Goal: Task Accomplishment & Management: Use online tool/utility

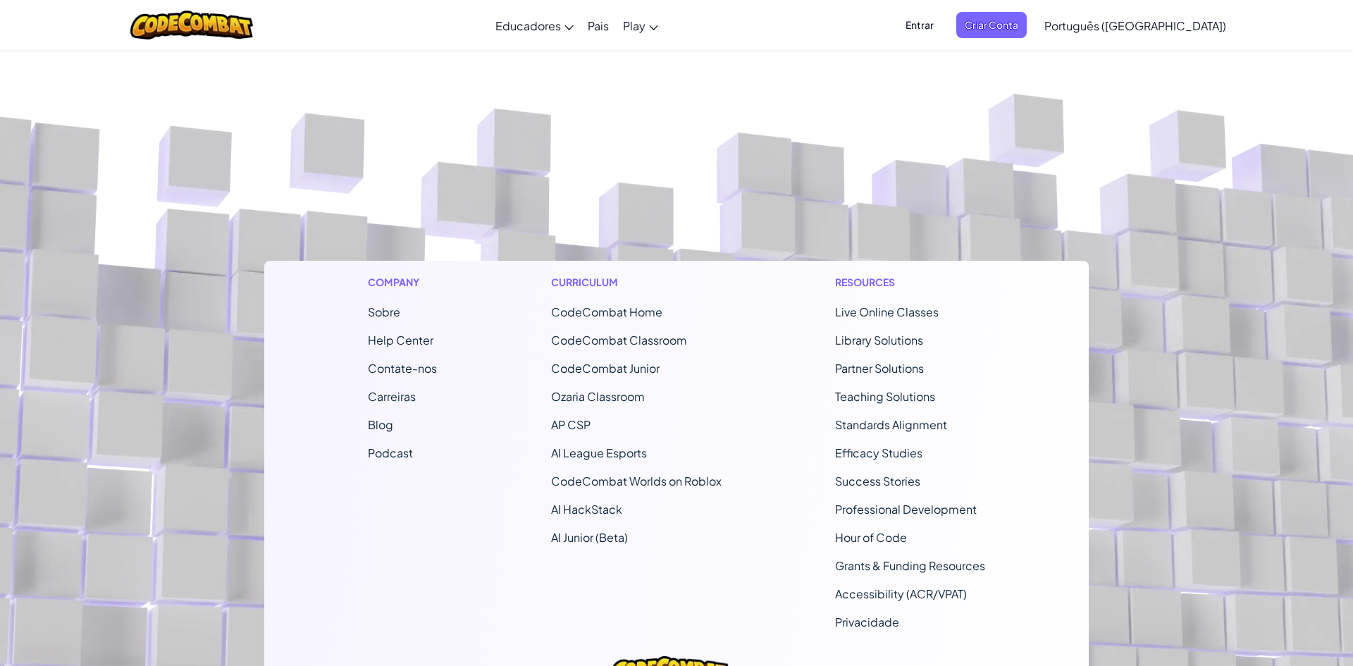
select select "pt-BR"
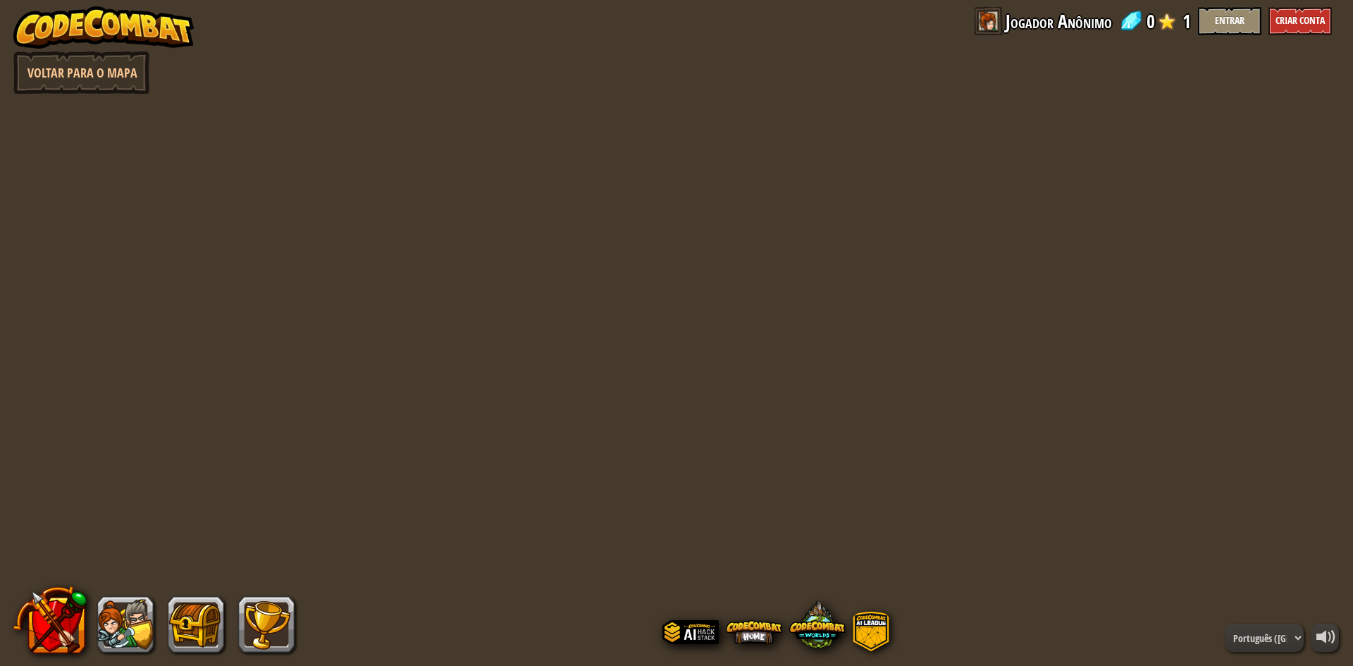
select select "pt-BR"
click at [57, 87] on link "Voltar para o Mapa" at bounding box center [81, 72] width 136 height 42
select select "pt-BR"
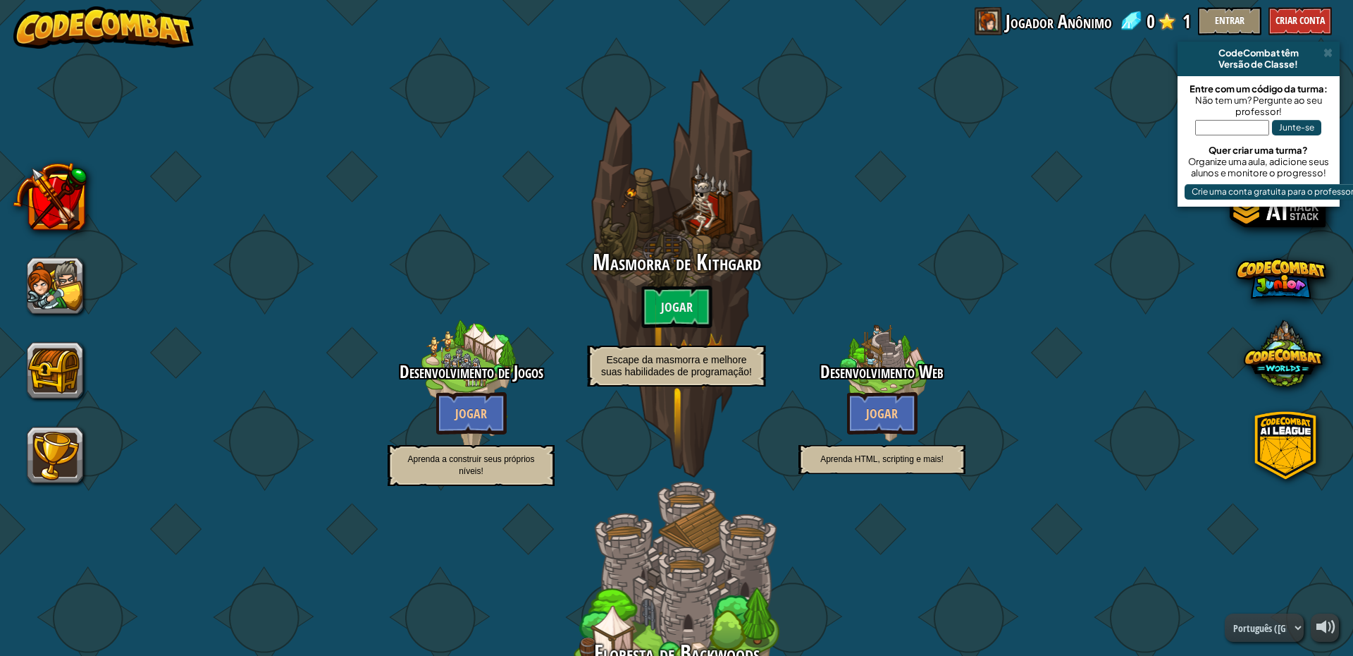
select select "pt-BR"
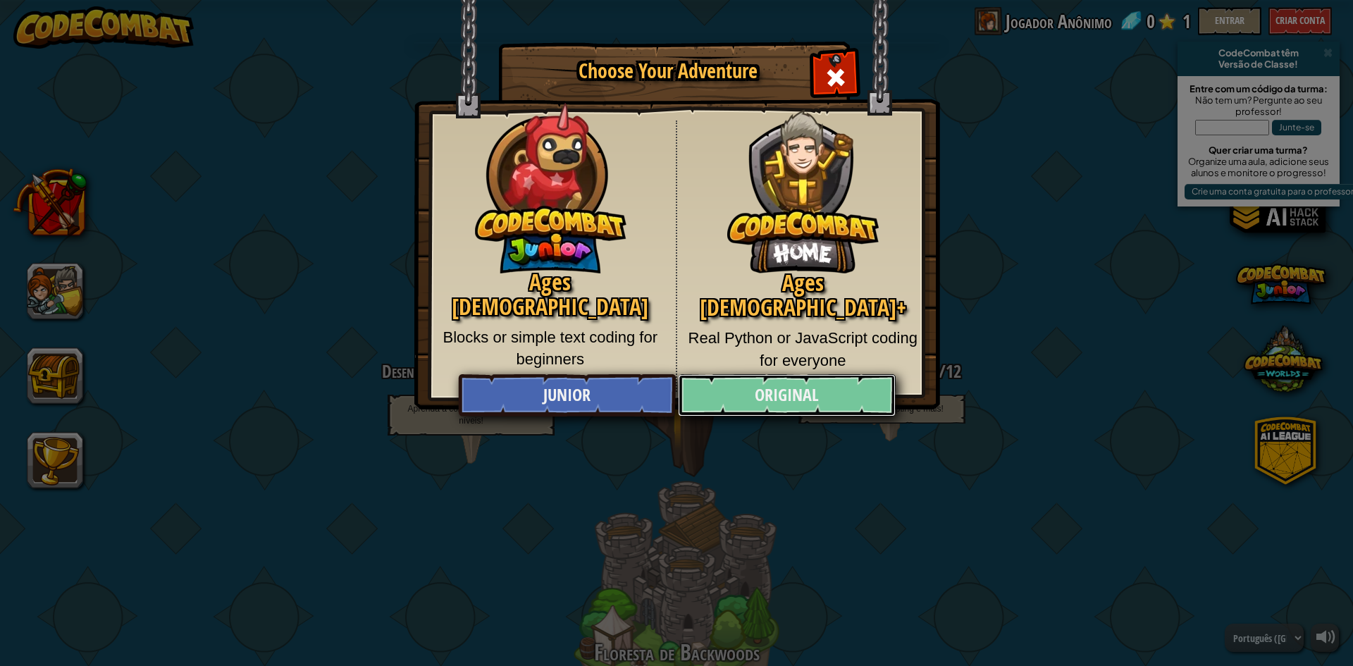
click at [806, 397] on link "Original" at bounding box center [786, 395] width 217 height 42
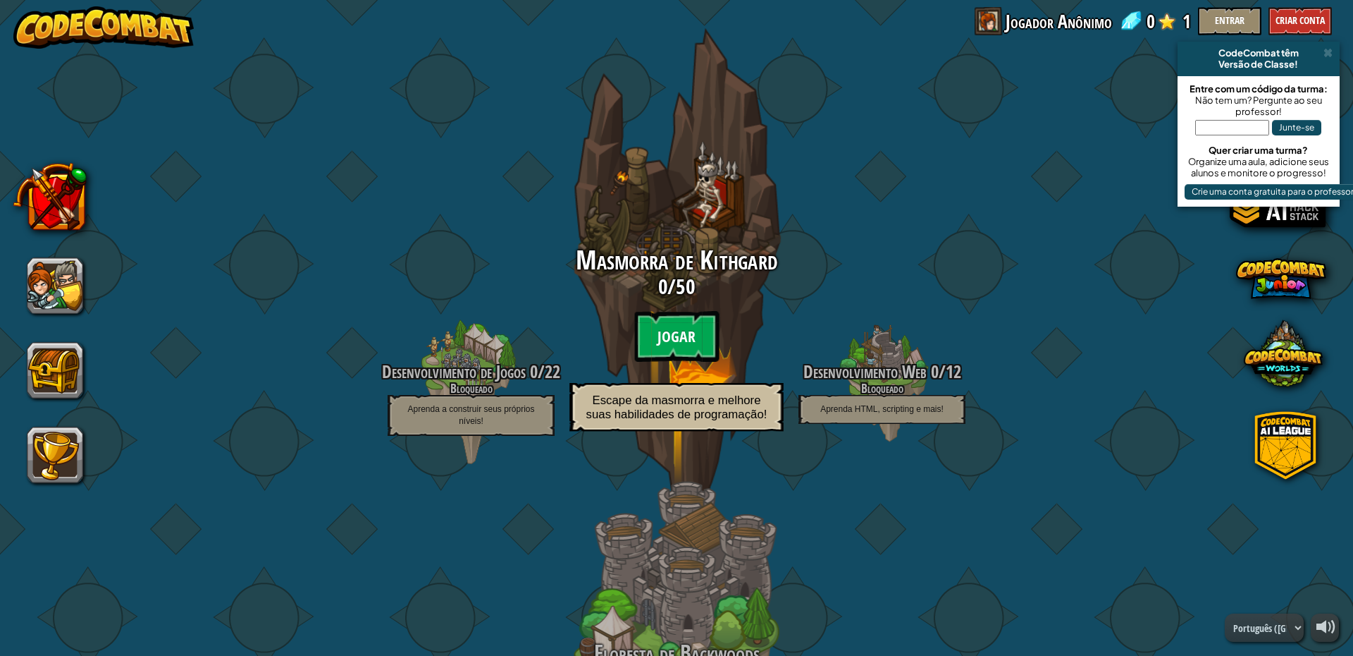
click at [671, 343] on btn "Jogar" at bounding box center [676, 336] width 85 height 51
select select "pt-BR"
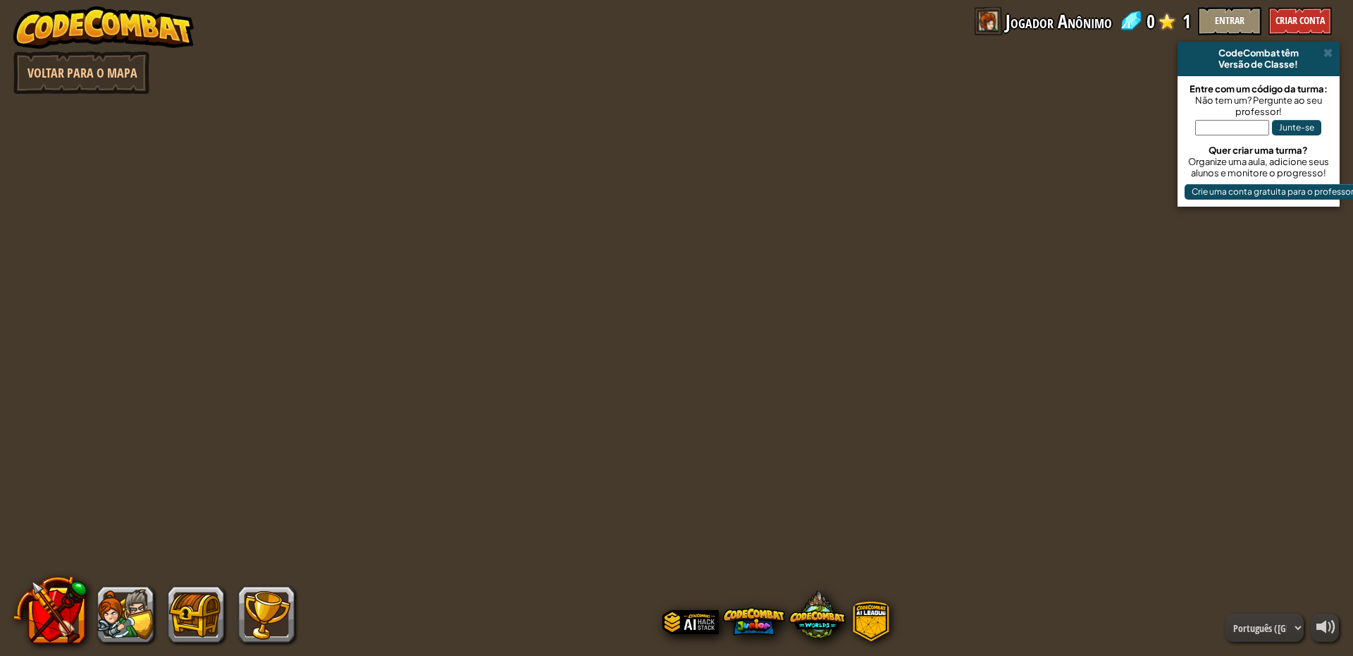
select select "pt-BR"
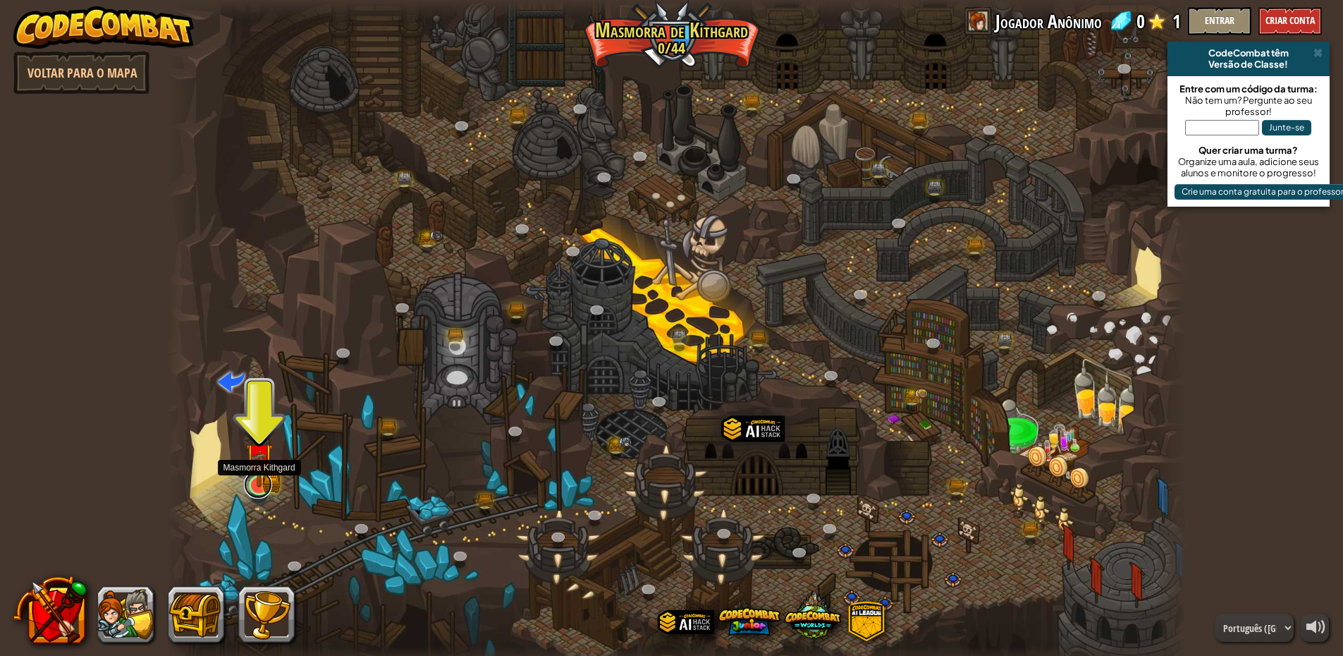
click at [259, 492] on link at bounding box center [258, 484] width 28 height 28
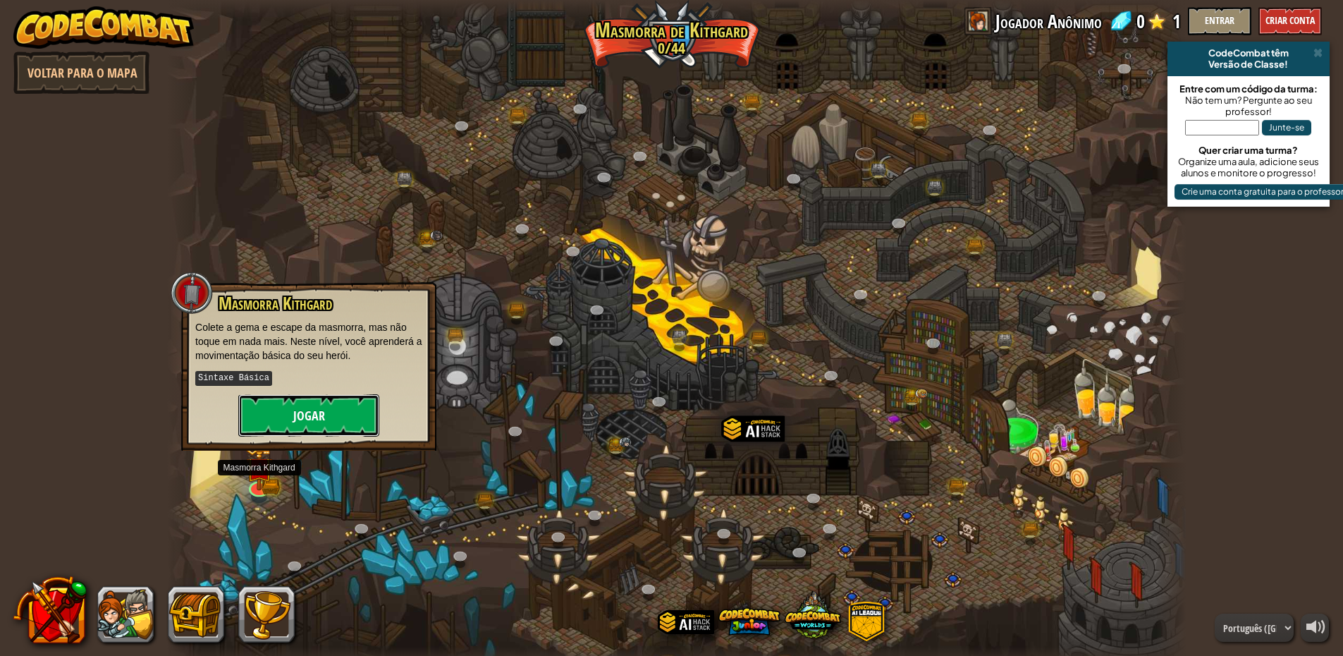
click at [319, 410] on button "Jogar" at bounding box center [308, 415] width 141 height 42
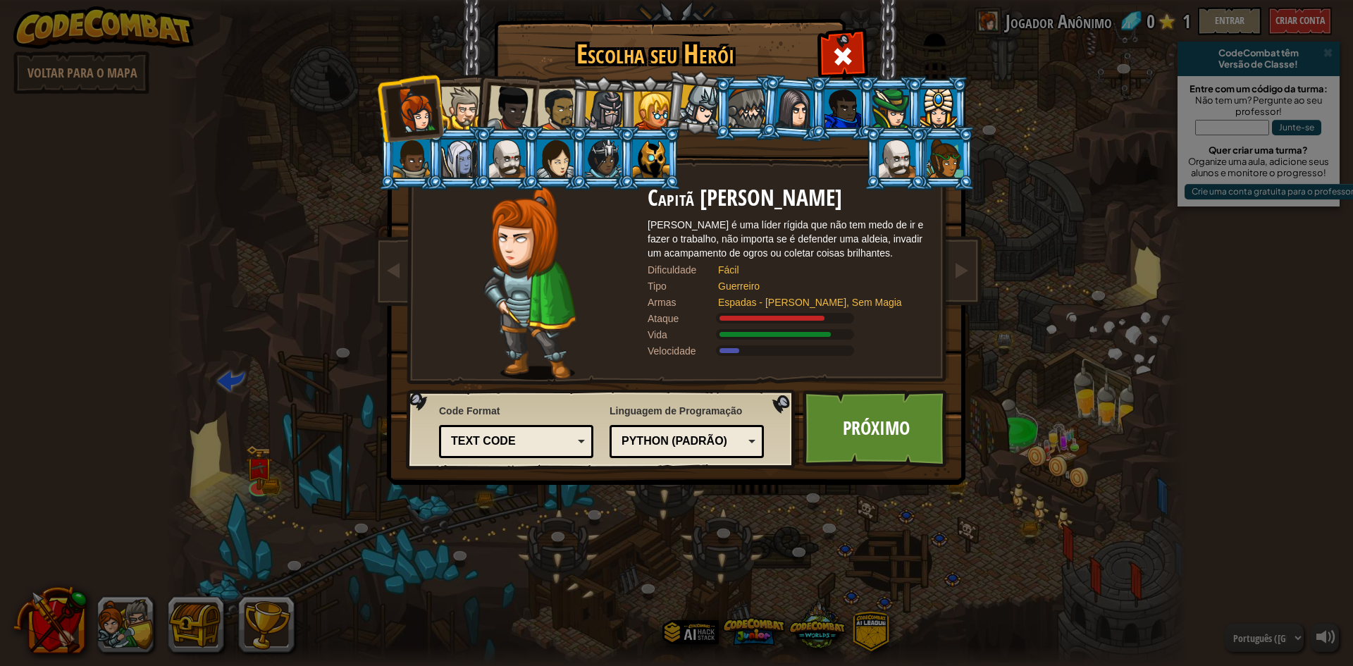
click at [507, 443] on div "Text code" at bounding box center [512, 442] width 122 height 16
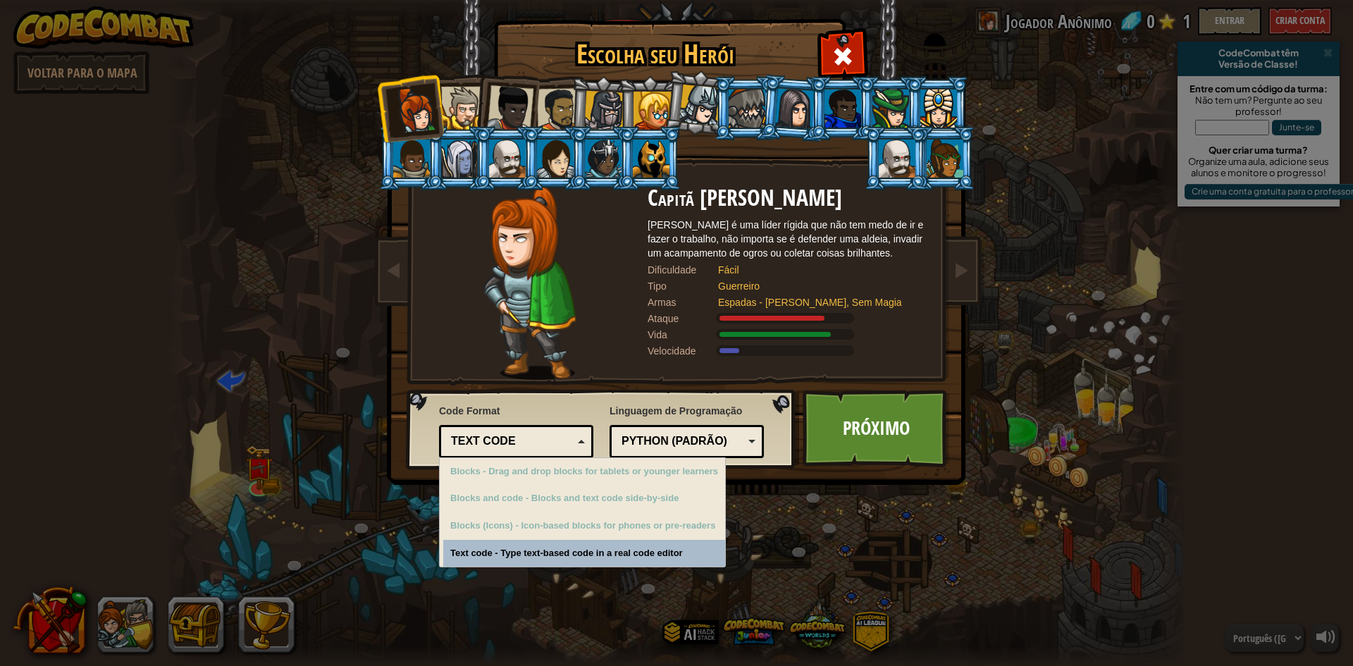
click at [507, 445] on div "Text code" at bounding box center [512, 442] width 122 height 16
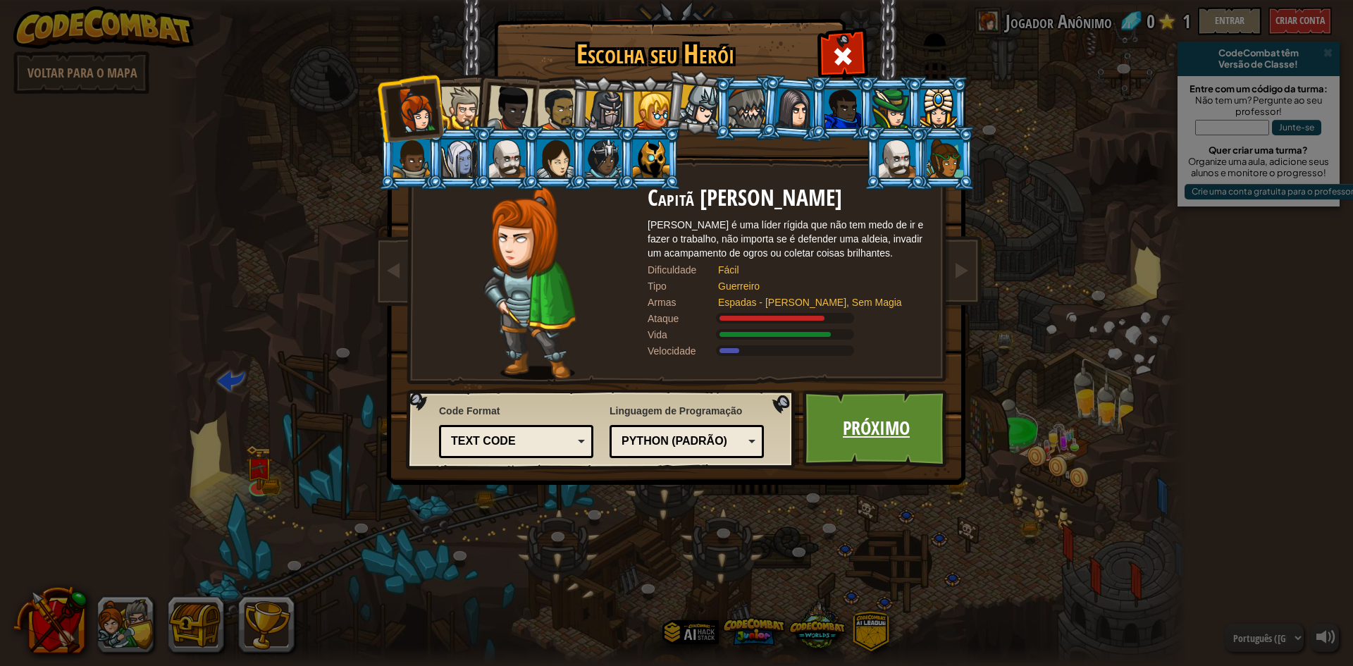
click at [883, 429] on link "Próximo" at bounding box center [876, 429] width 147 height 78
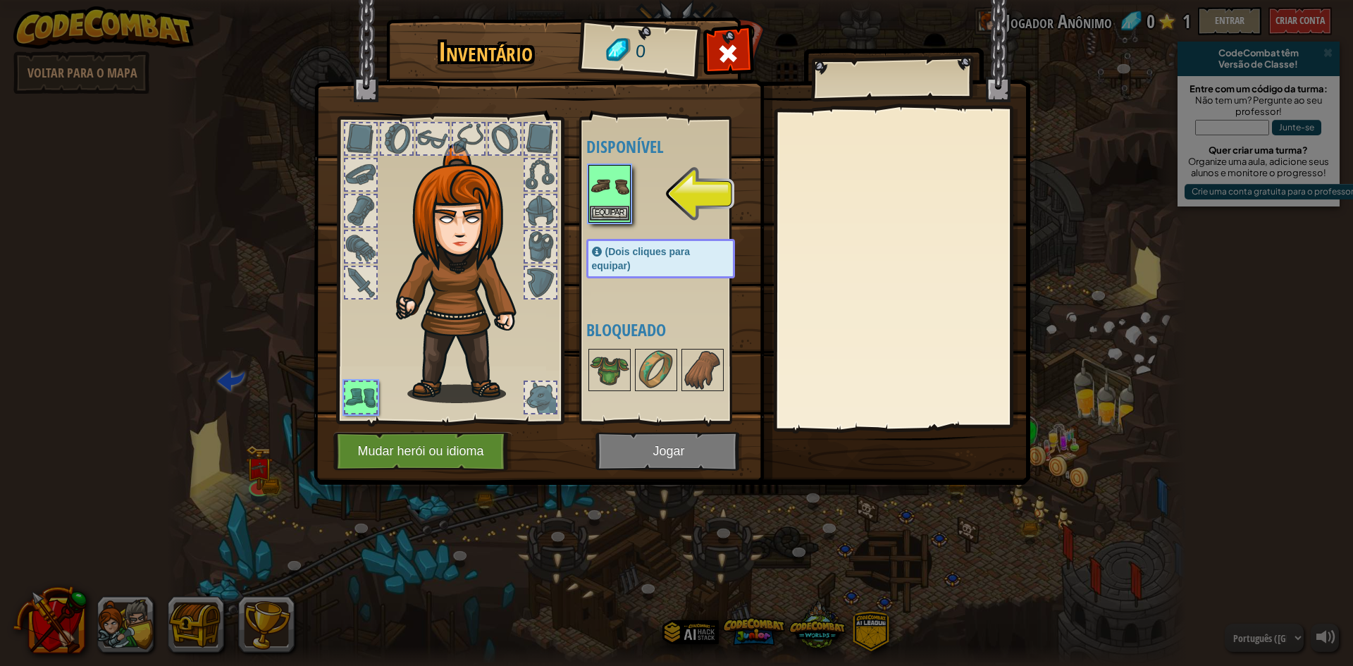
click at [608, 197] on img at bounding box center [609, 185] width 39 height 39
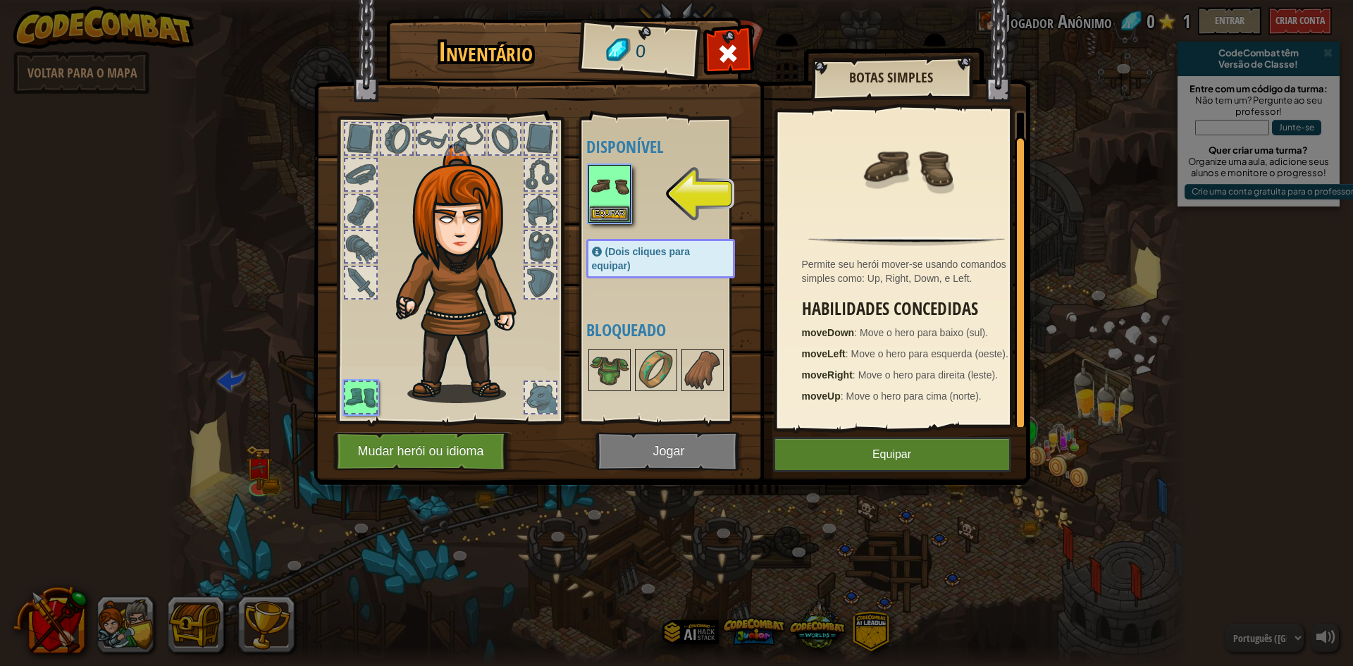
scroll to position [18, 0]
click at [896, 458] on button "Equipar" at bounding box center [892, 454] width 238 height 35
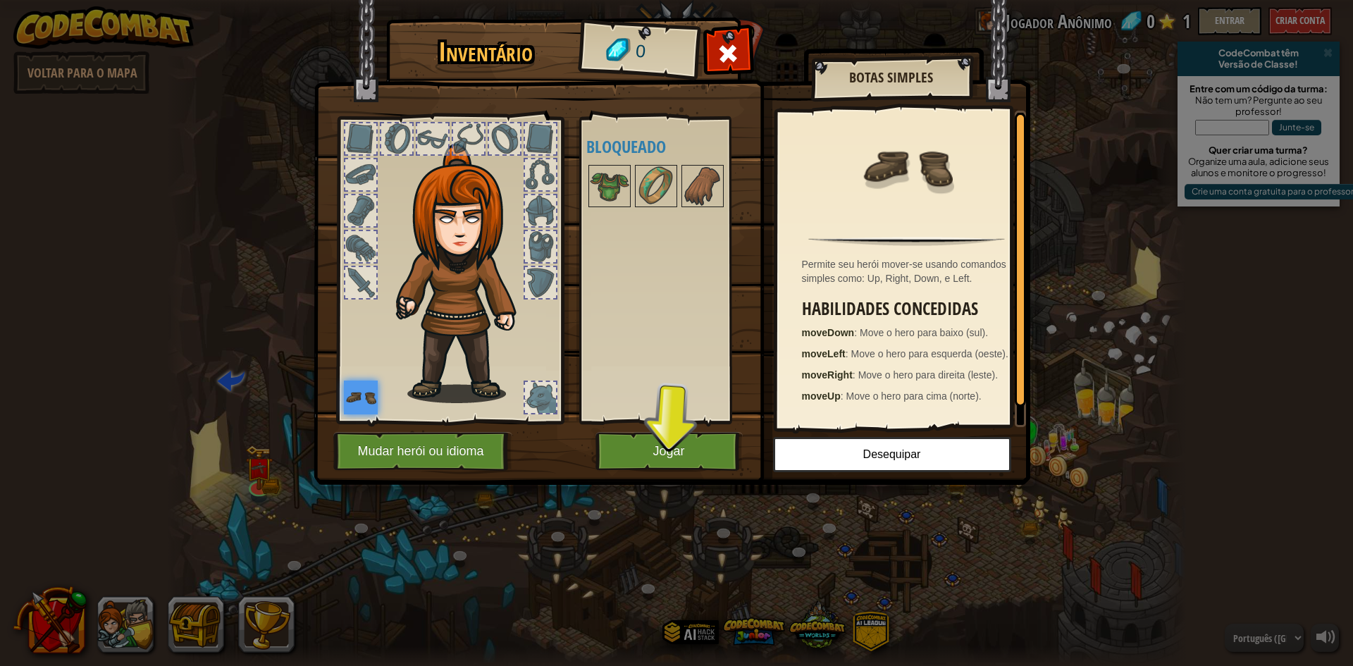
click at [677, 472] on img at bounding box center [672, 229] width 717 height 512
click at [680, 460] on button "Jogar" at bounding box center [669, 451] width 147 height 39
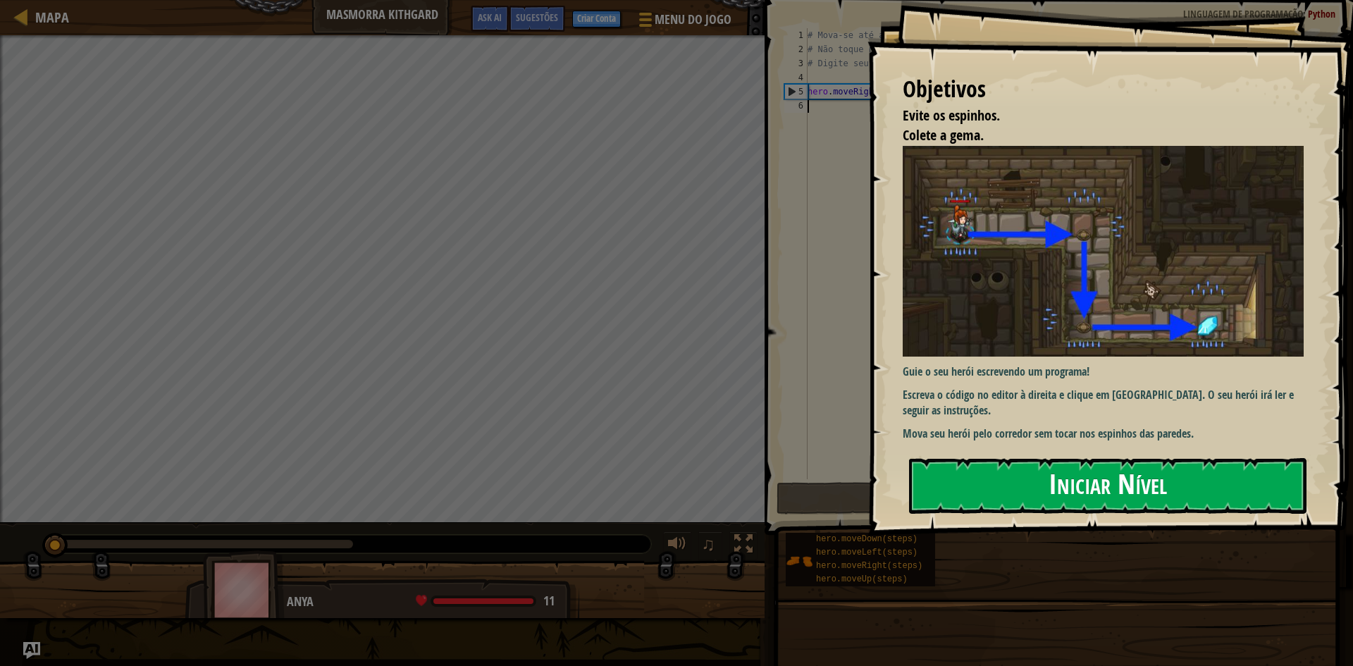
click at [1095, 489] on button "Iniciar Nível" at bounding box center [1108, 486] width 398 height 56
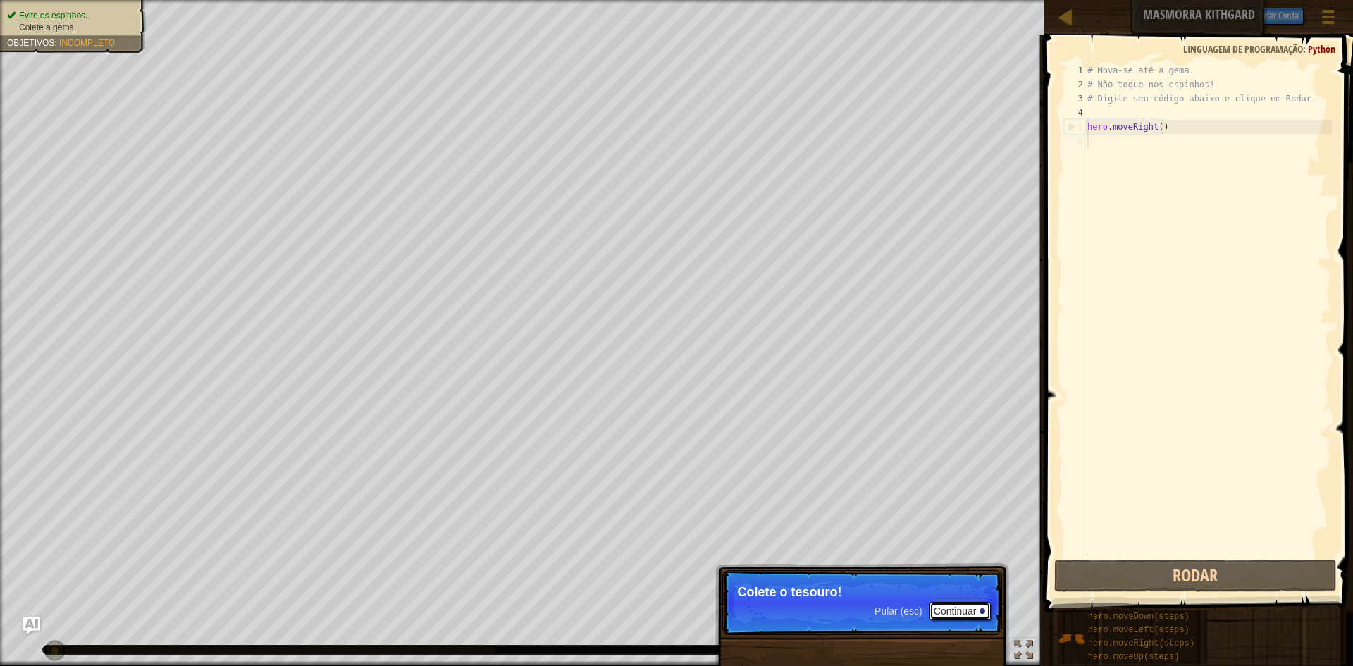
click at [963, 612] on button "Continuar" at bounding box center [961, 611] width 62 height 18
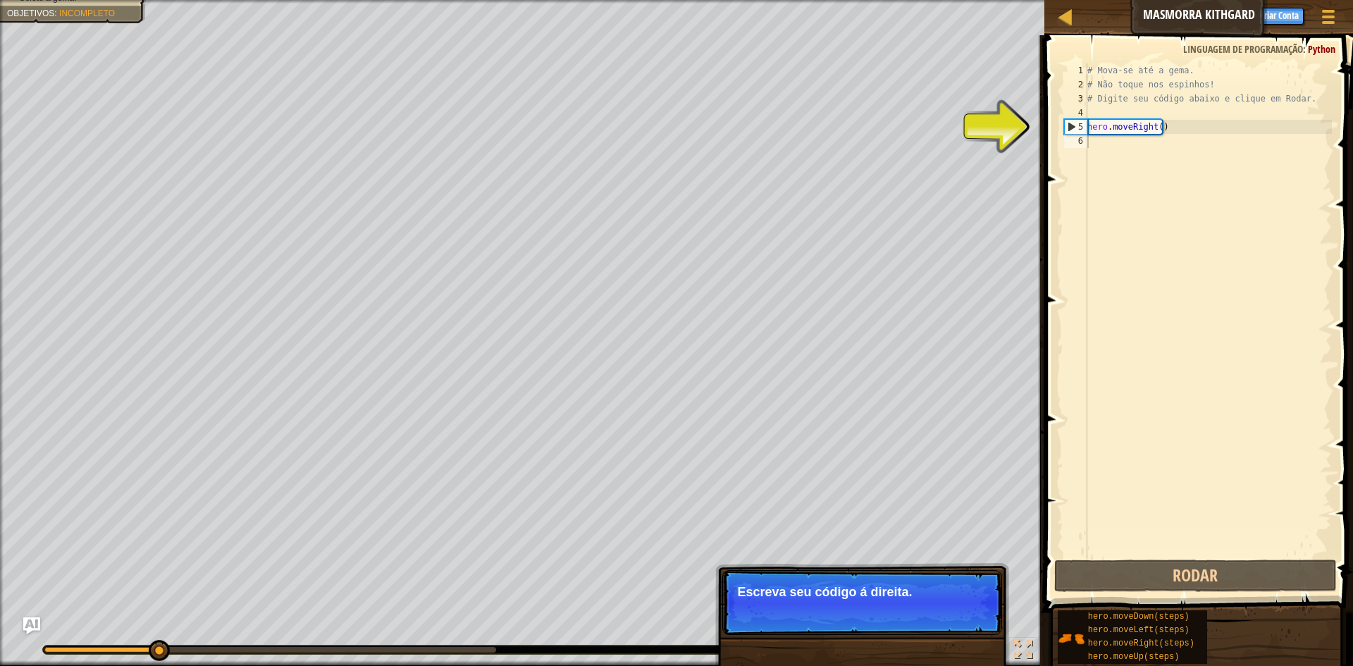
click at [953, 602] on p "Pular (esc) Continuar Escreva seu código á direita." at bounding box center [863, 602] width 280 height 65
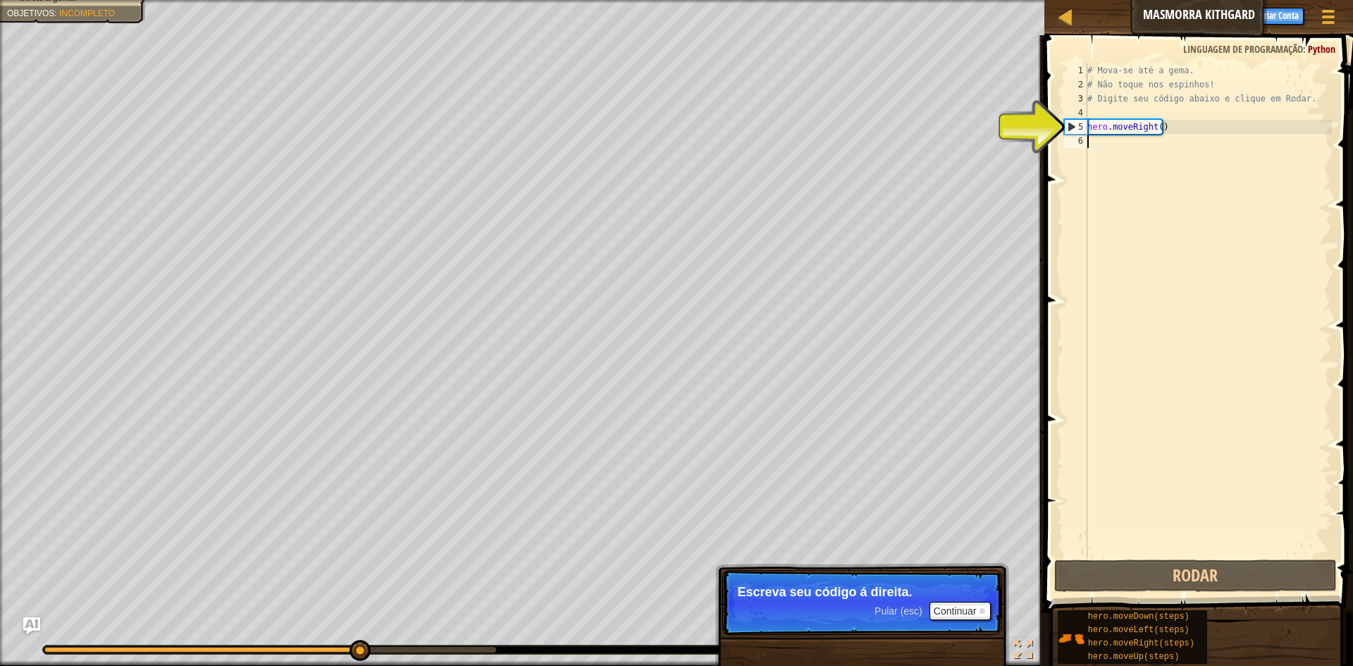
click at [1095, 141] on div "# Mova-se até a gema. # Não toque nos espinhos! # Digite seu código abaixo e cl…" at bounding box center [1208, 324] width 247 height 522
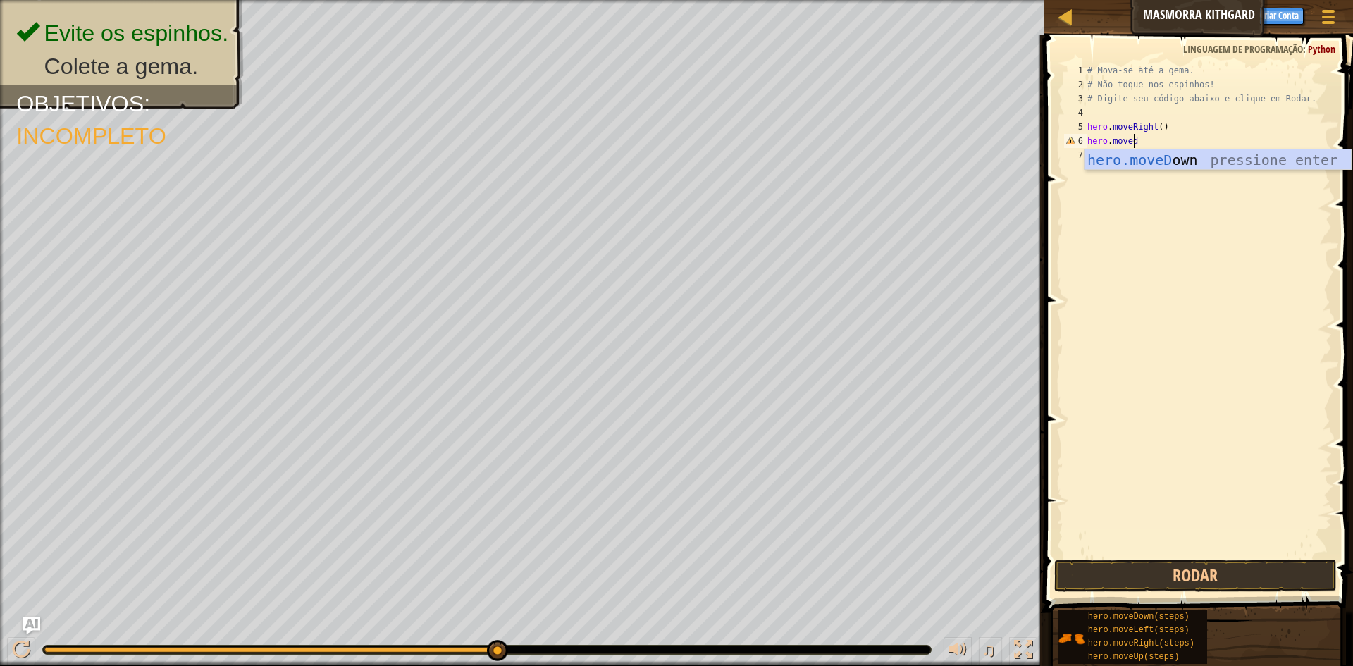
scroll to position [6, 4]
type textarea "hero.movedown"
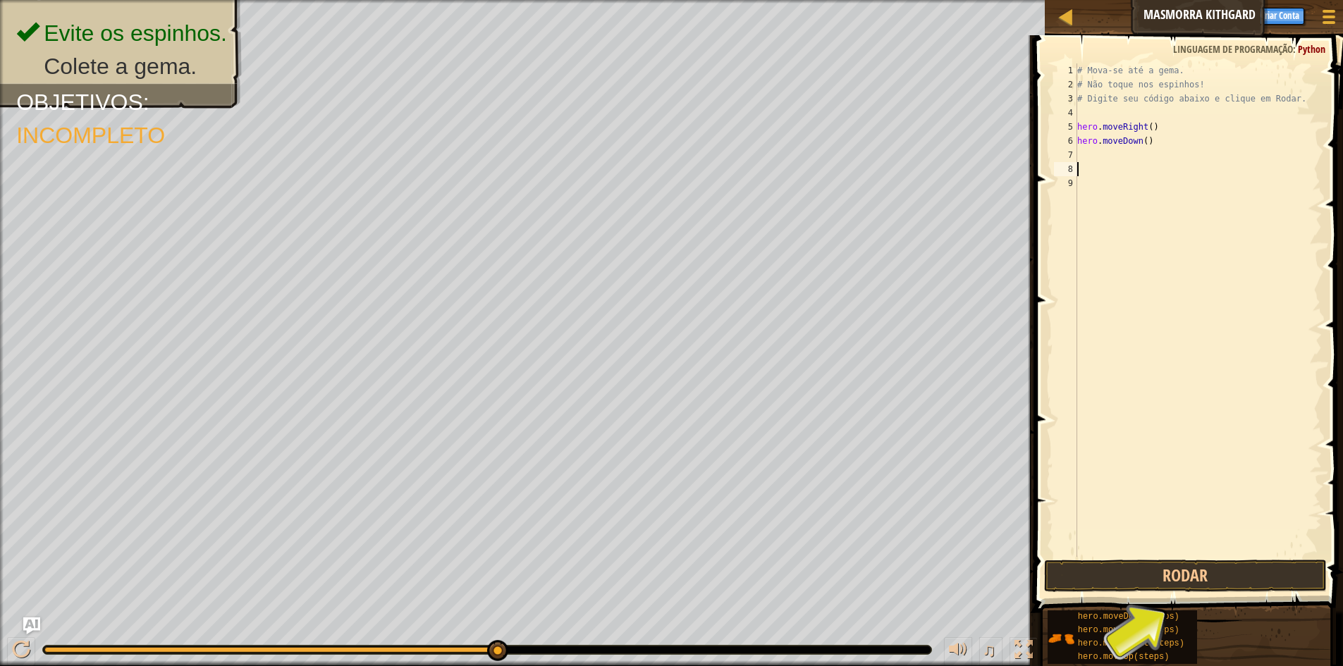
click at [1168, 538] on div "# Mova-se até a gema. # Não toque nos espinhos! # Digite seu código abaixo e cl…" at bounding box center [1197, 324] width 247 height 522
click at [1086, 574] on button "Rodar" at bounding box center [1185, 576] width 283 height 32
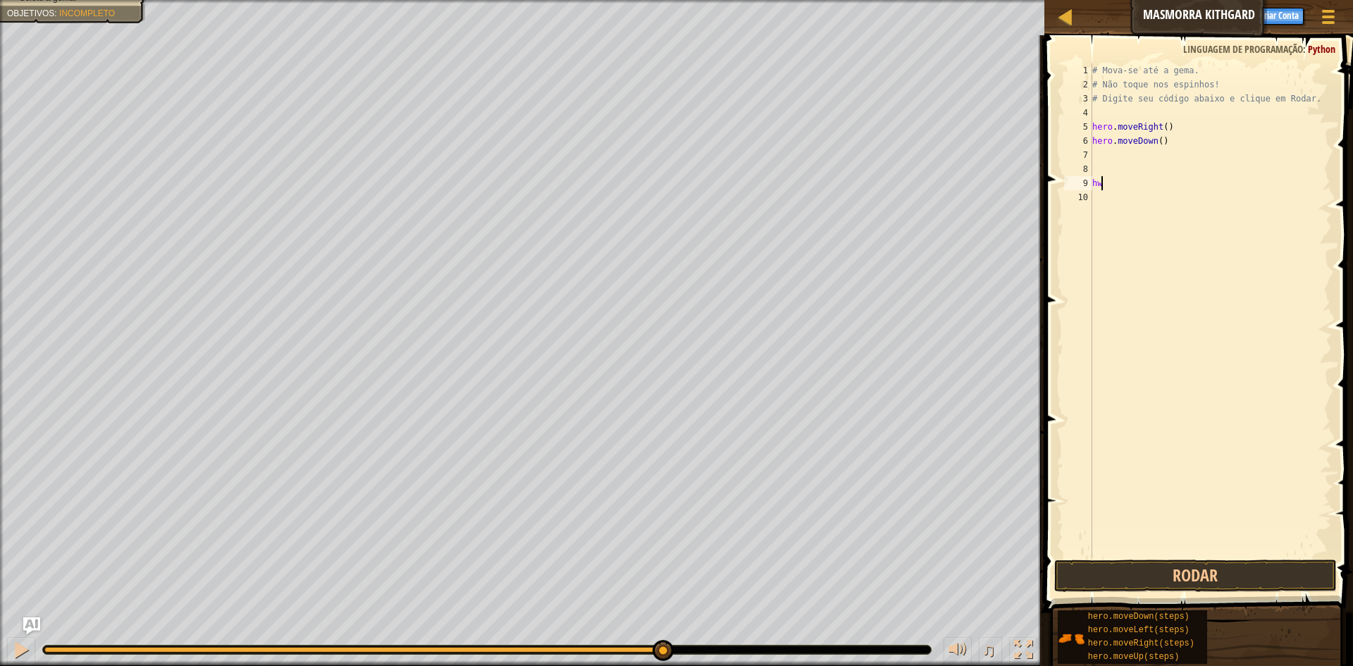
type textarea "h"
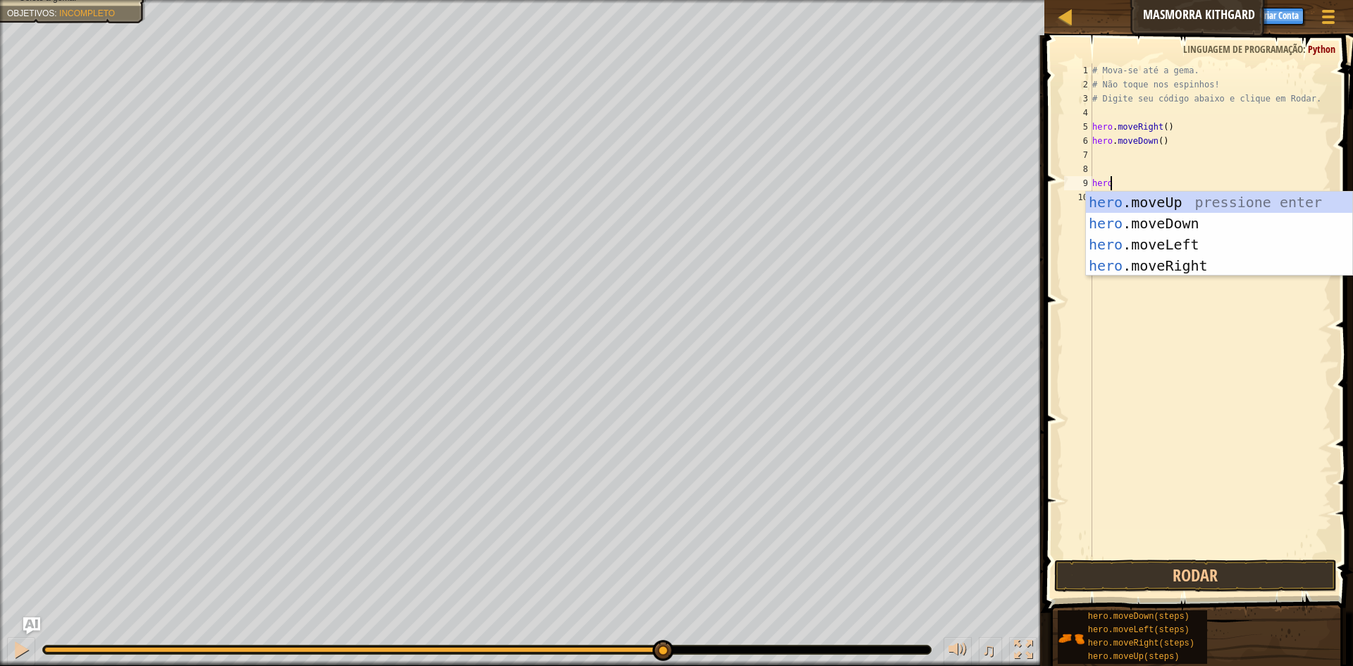
type textarea "hero."
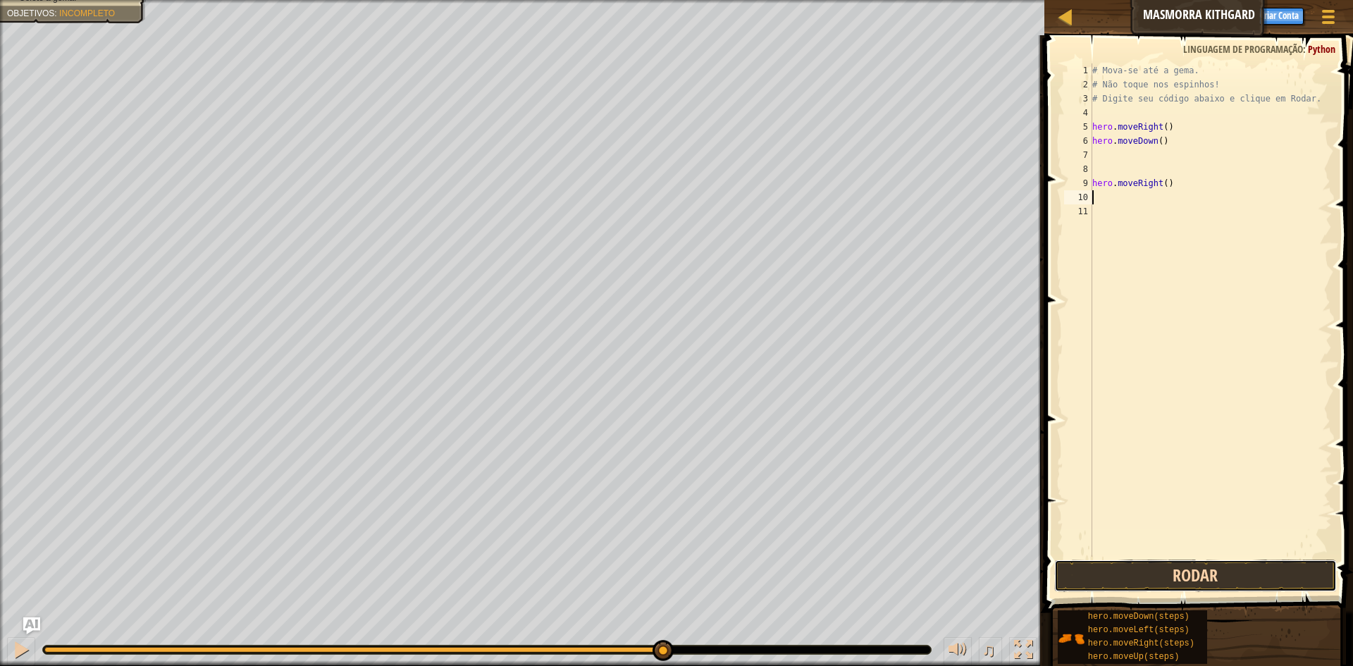
click at [1208, 573] on button "Rodar" at bounding box center [1196, 576] width 283 height 32
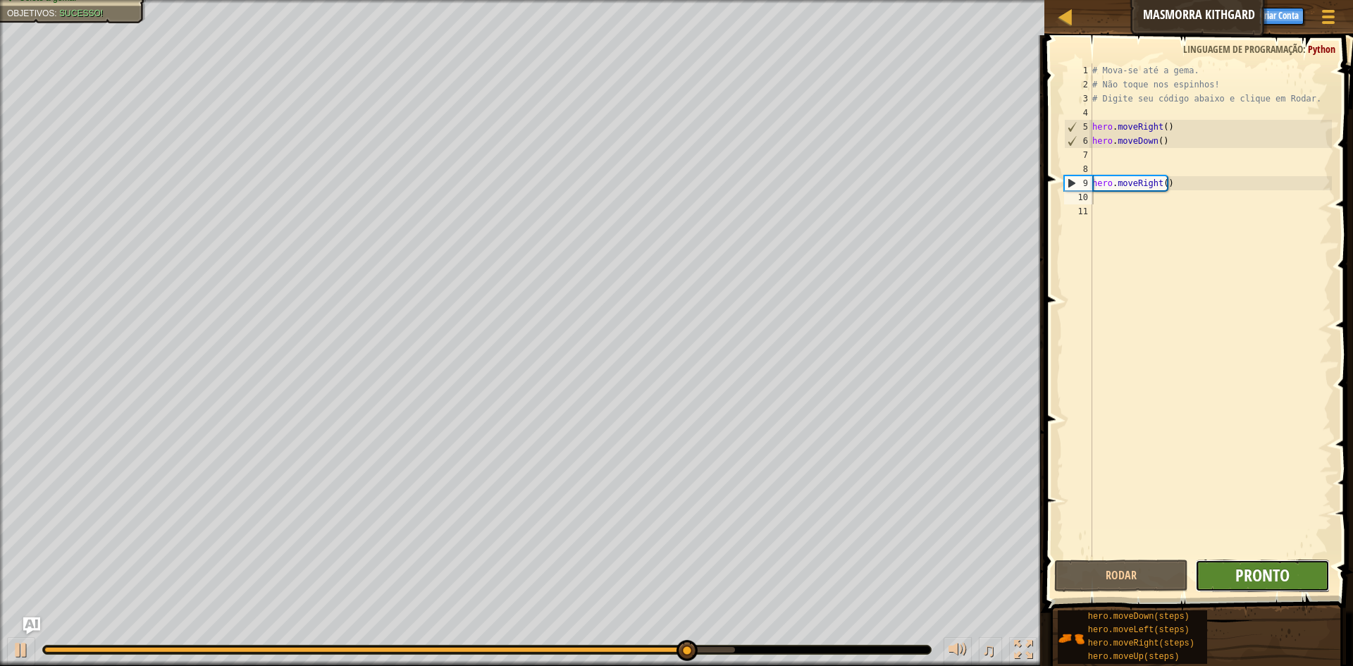
click at [1244, 570] on span "Pronto" at bounding box center [1263, 575] width 54 height 23
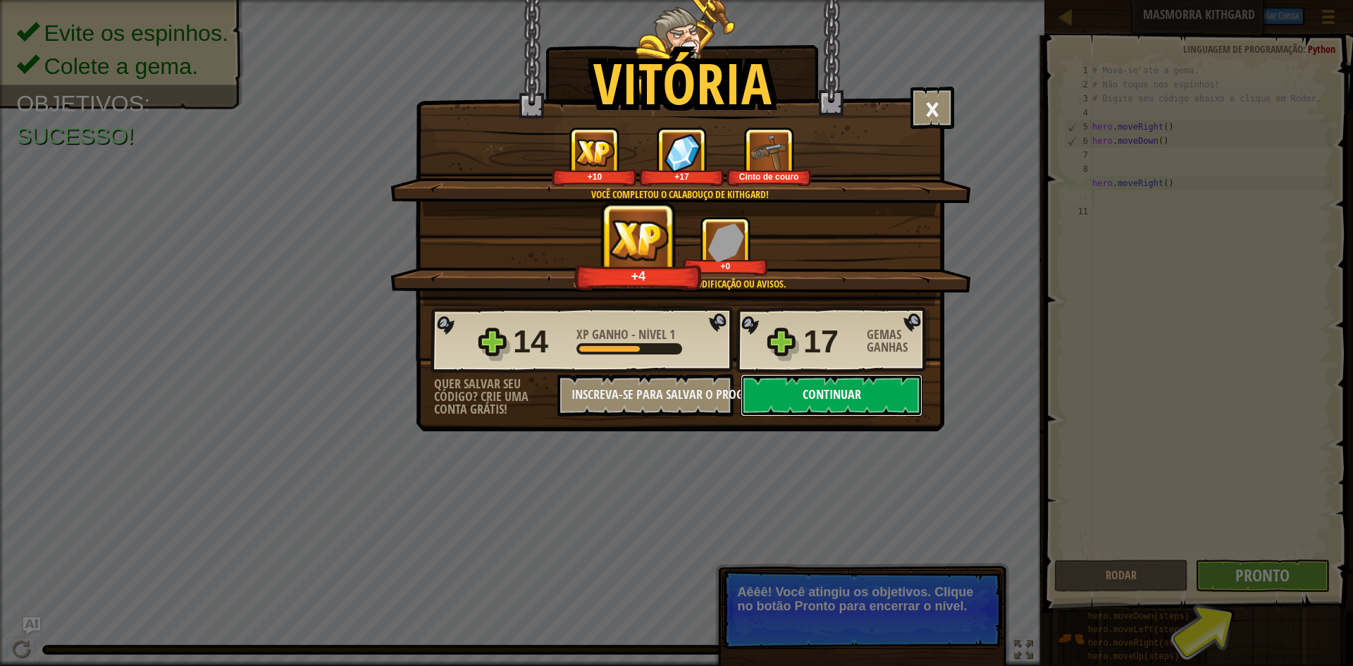
click at [837, 388] on button "Continuar" at bounding box center [832, 395] width 182 height 42
select select "pt-BR"
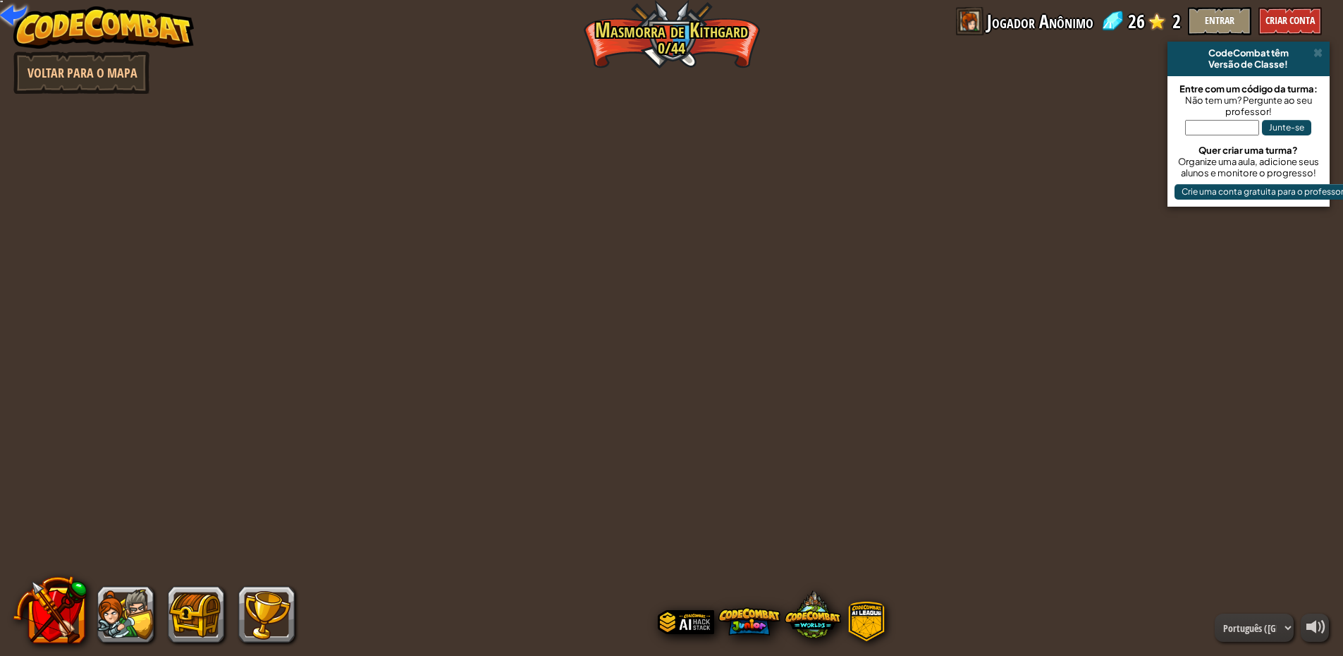
select select "pt-BR"
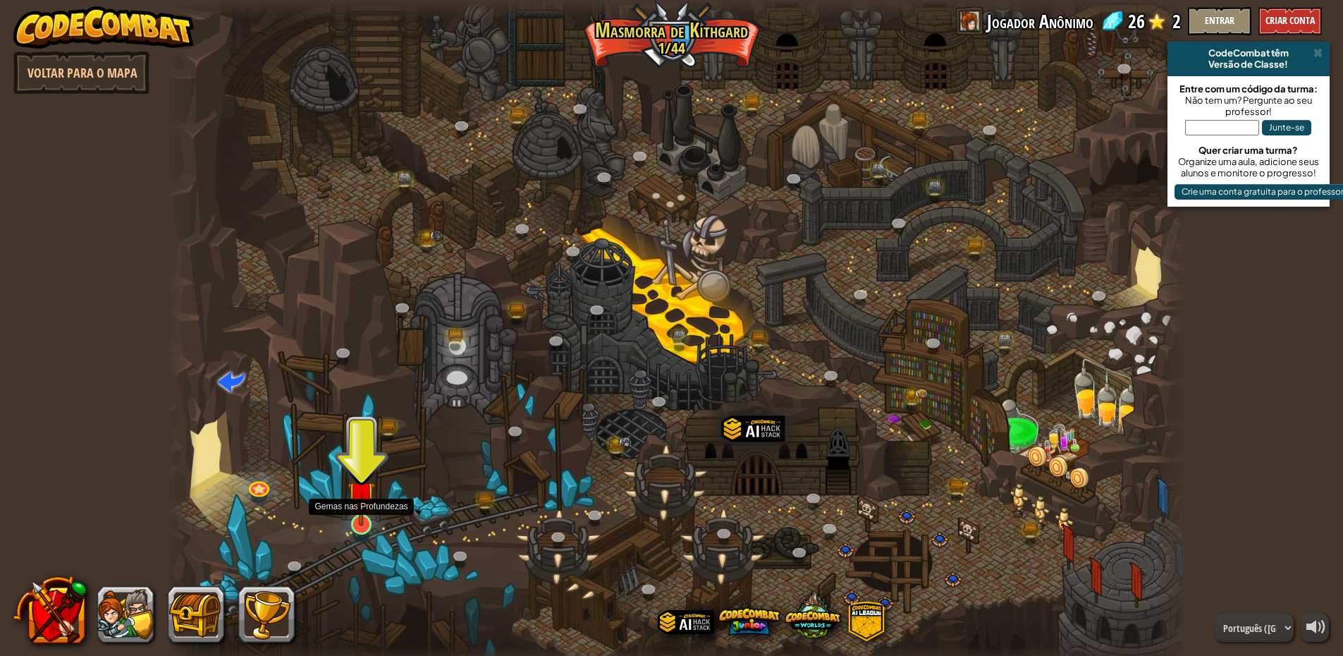
click at [360, 514] on img at bounding box center [361, 494] width 27 height 63
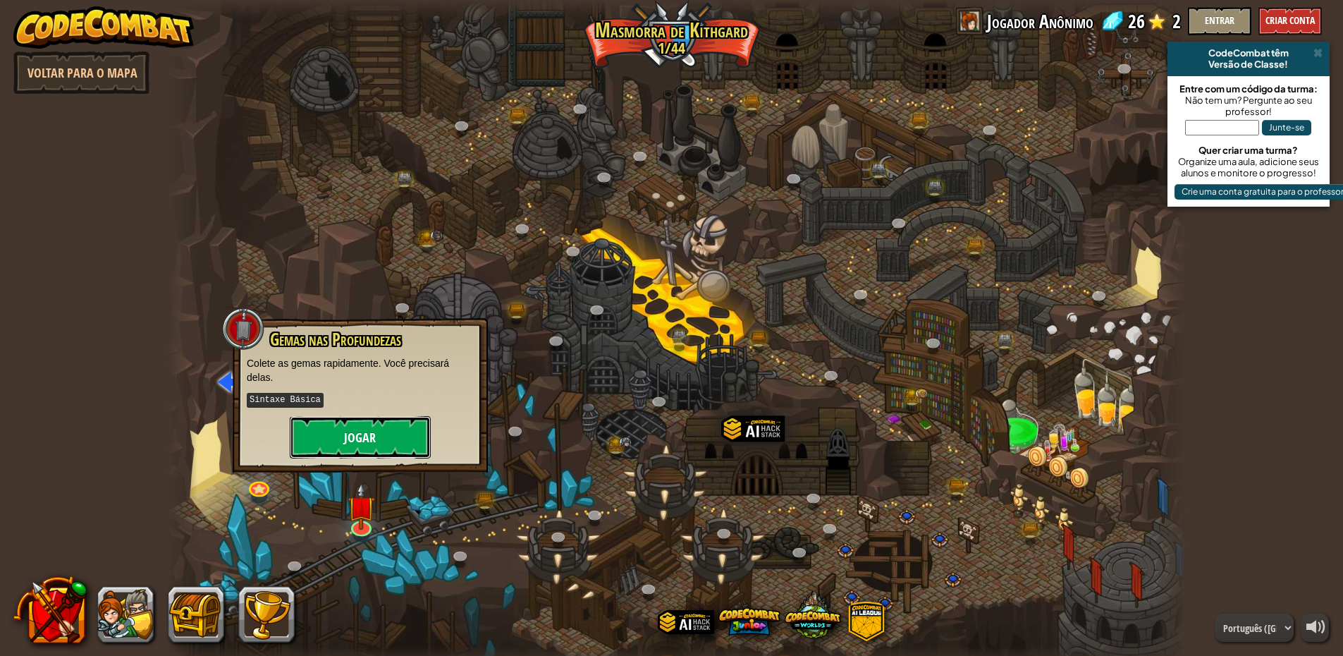
click at [340, 448] on button "Jogar" at bounding box center [360, 437] width 141 height 42
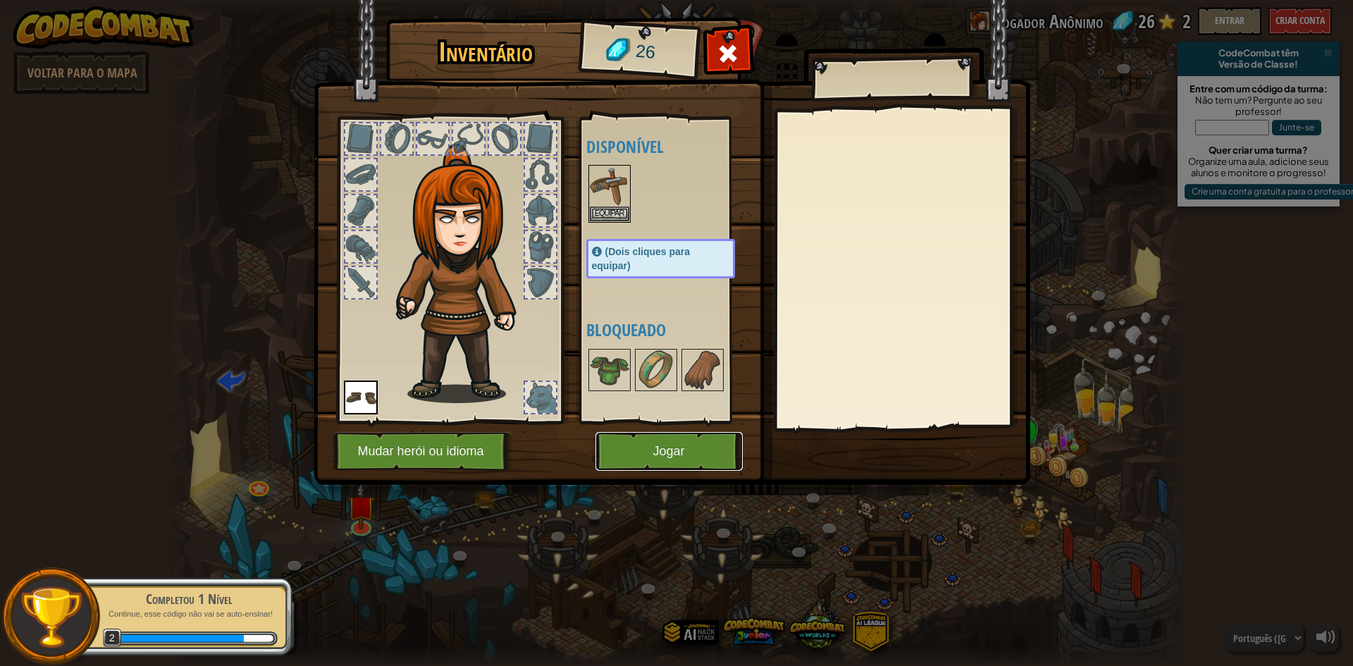
click at [643, 448] on button "Jogar" at bounding box center [669, 451] width 147 height 39
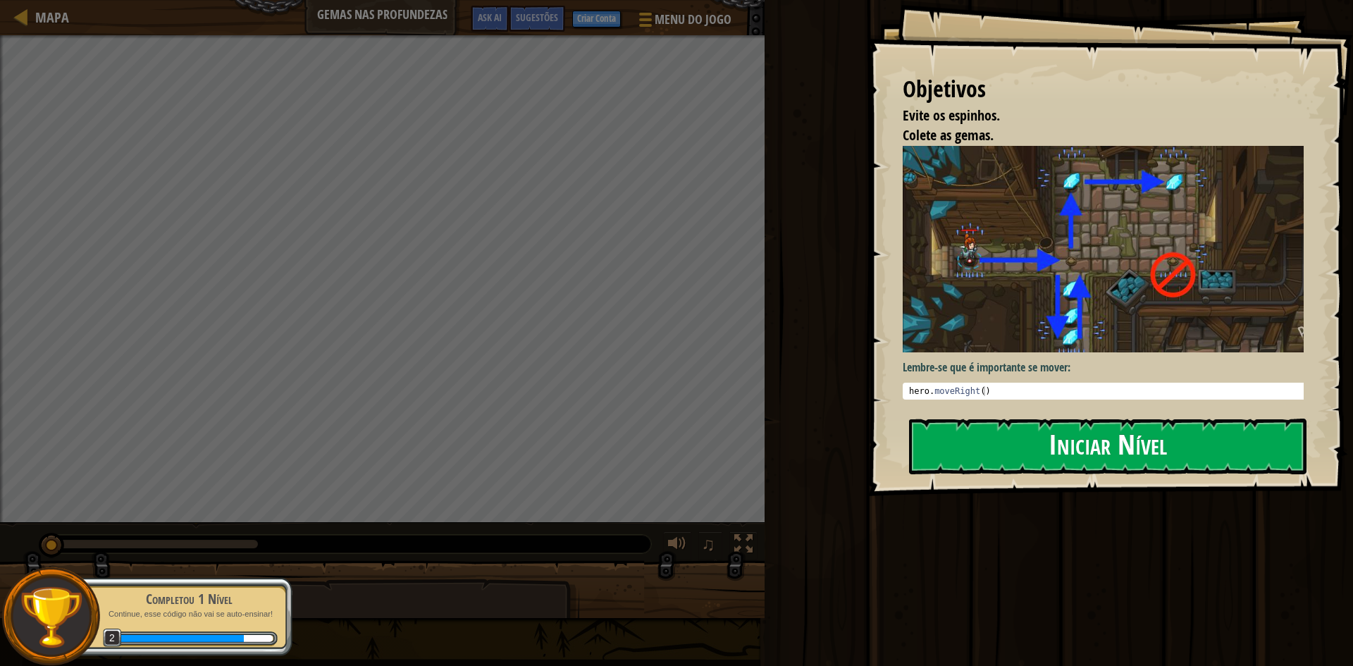
click at [1009, 431] on button "Iniciar Nível" at bounding box center [1108, 447] width 398 height 56
